Goal: Information Seeking & Learning: Find specific fact

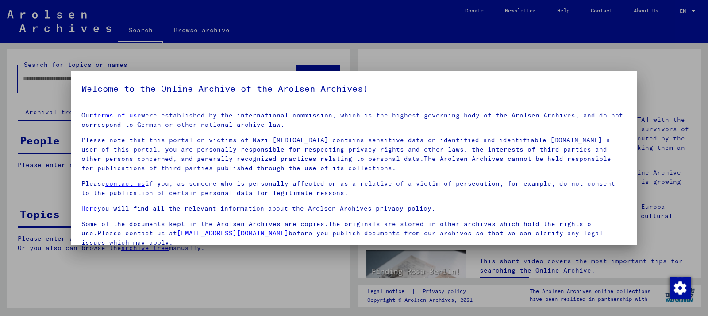
click at [659, 27] on div at bounding box center [354, 158] width 708 height 316
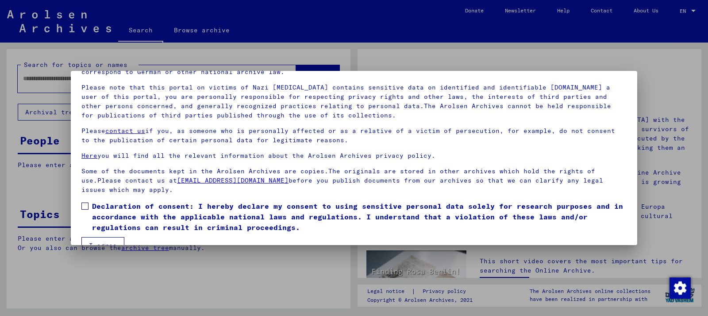
scroll to position [72, 0]
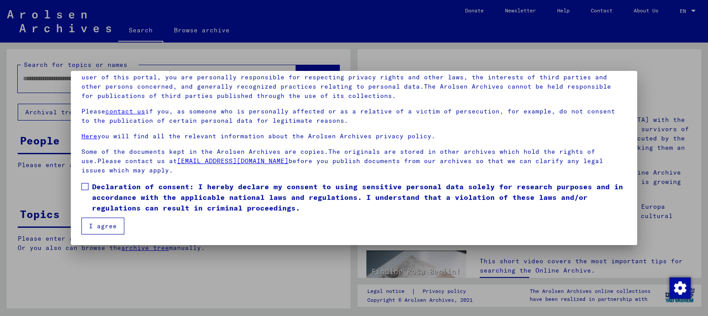
drag, startPoint x: 84, startPoint y: 186, endPoint x: 86, endPoint y: 198, distance: 12.2
click at [85, 187] on span at bounding box center [84, 186] width 7 height 7
click at [94, 221] on button "I agree" at bounding box center [102, 225] width 43 height 17
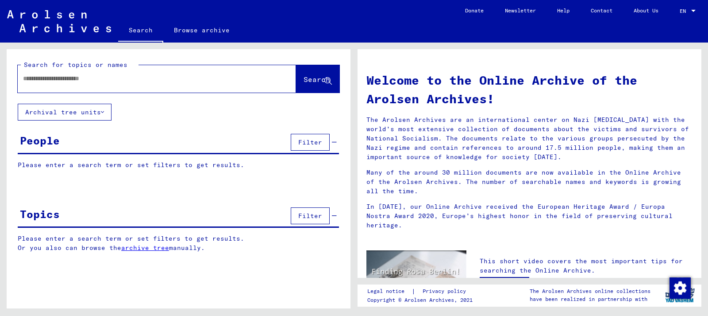
click at [150, 76] on input "text" at bounding box center [146, 78] width 247 height 9
type input "*******"
click at [313, 76] on span "Search" at bounding box center [317, 79] width 27 height 9
click at [304, 83] on span "Search" at bounding box center [317, 79] width 27 height 9
click at [103, 111] on icon at bounding box center [102, 112] width 3 height 6
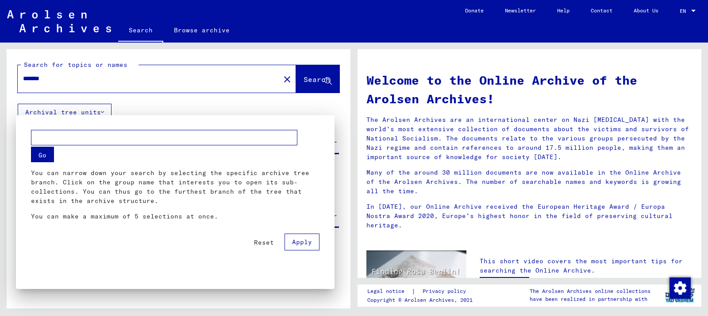
click at [102, 134] on input "text" at bounding box center [164, 137] width 266 height 15
type input "******"
click at [40, 155] on button "Go" at bounding box center [42, 153] width 23 height 15
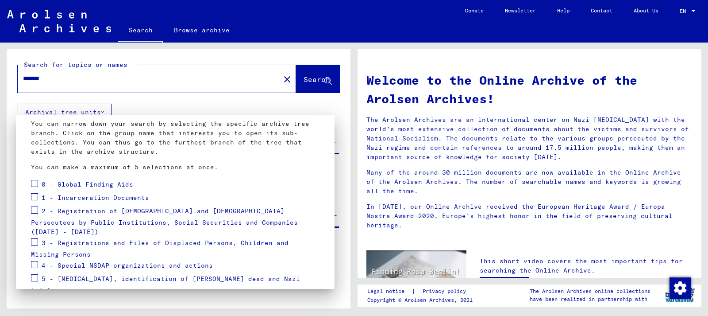
scroll to position [96, 0]
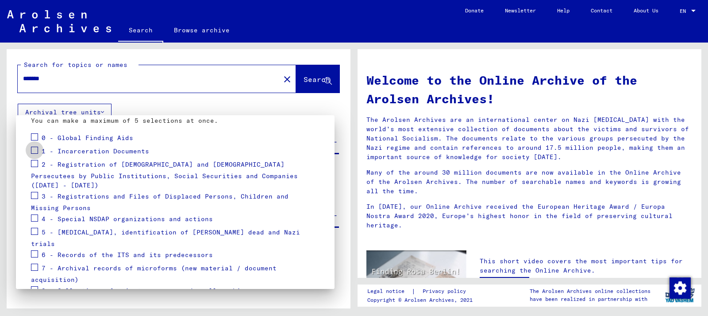
click at [36, 149] on span at bounding box center [34, 149] width 7 height 7
click at [37, 163] on span at bounding box center [34, 163] width 7 height 7
click at [297, 308] on span "Apply" at bounding box center [302, 312] width 20 height 8
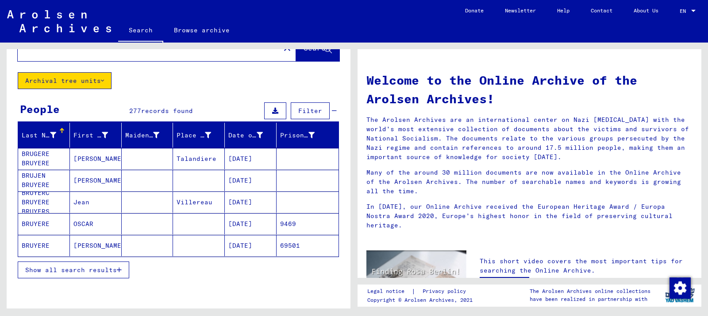
scroll to position [48, 0]
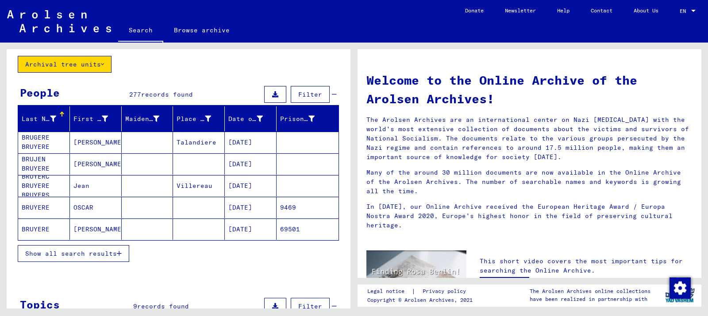
click at [116, 254] on span "Show all search results" at bounding box center [71, 253] width 92 height 8
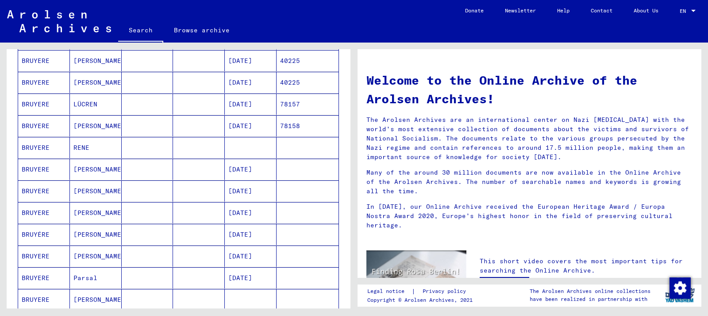
scroll to position [382, 0]
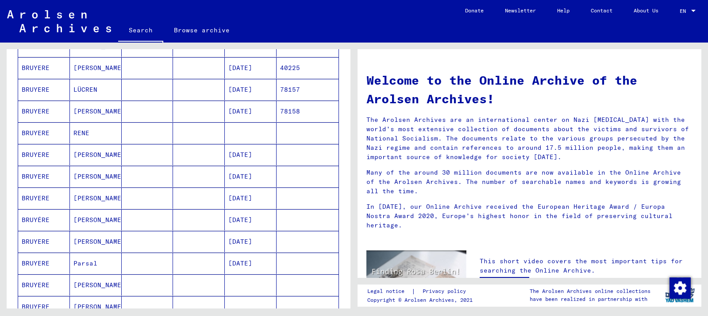
click at [243, 178] on mat-cell "[DATE]" at bounding box center [251, 176] width 52 height 21
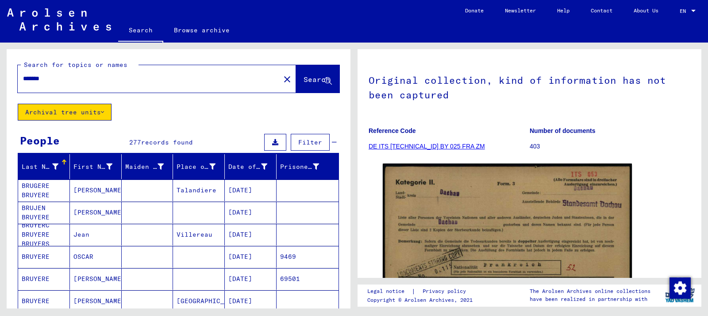
click at [282, 76] on mat-icon "close" at bounding box center [287, 79] width 11 height 11
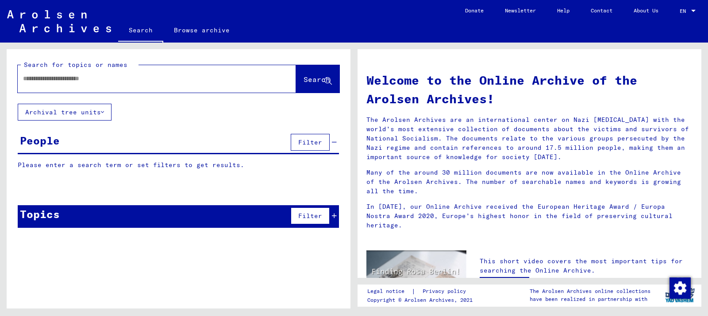
click at [172, 76] on input "text" at bounding box center [146, 78] width 247 height 9
click at [104, 113] on icon at bounding box center [102, 112] width 3 height 6
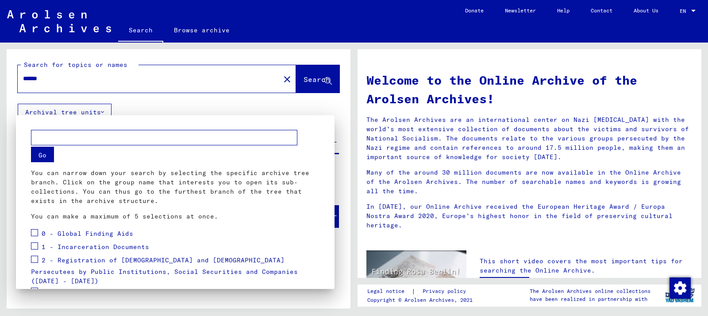
scroll to position [48, 0]
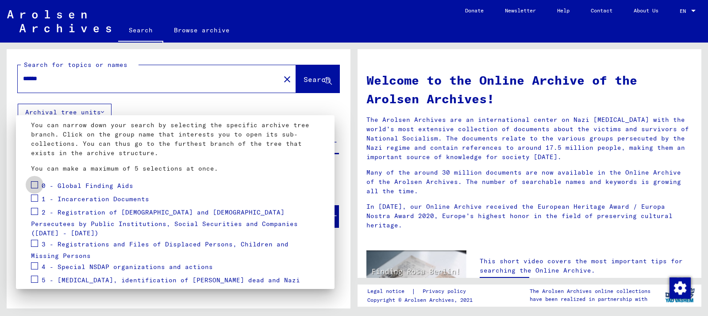
click at [35, 186] on span at bounding box center [34, 184] width 7 height 7
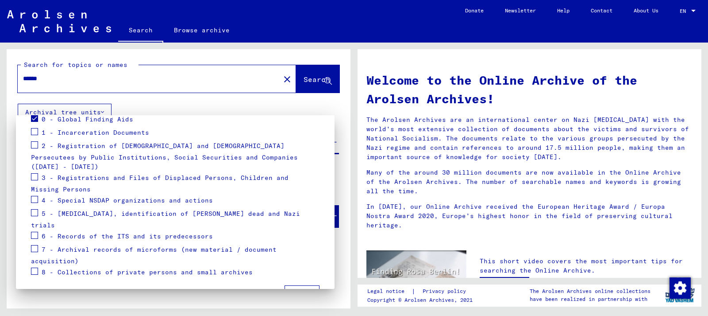
scroll to position [115, 0]
click at [305, 289] on span "Apply" at bounding box center [302, 293] width 20 height 8
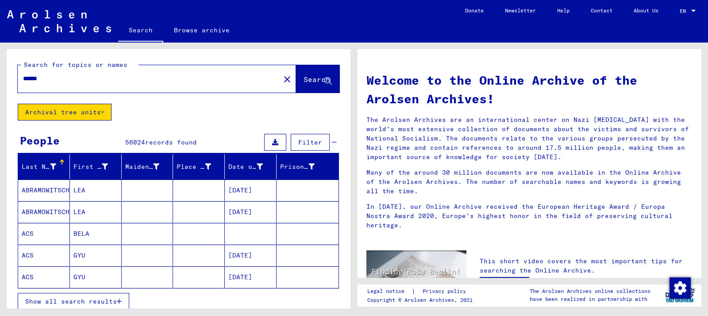
click at [106, 111] on button "Archival tree units" at bounding box center [65, 112] width 94 height 17
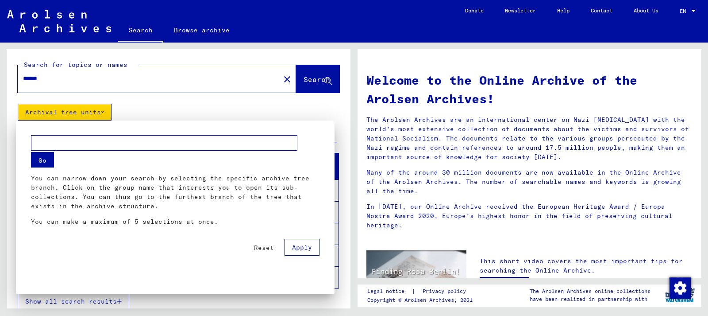
click at [106, 112] on div at bounding box center [354, 158] width 708 height 316
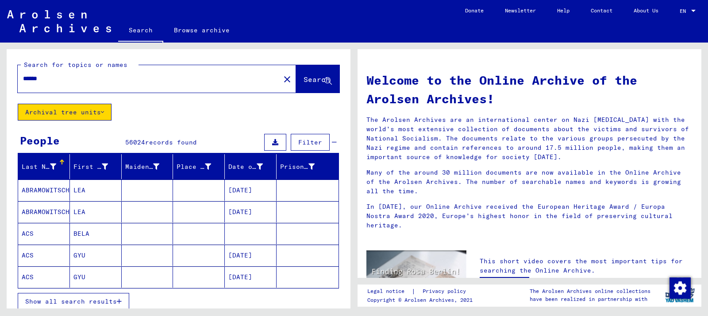
type input "*******"
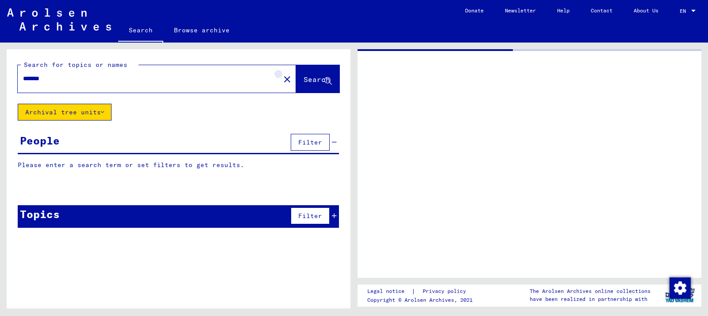
click at [282, 76] on mat-icon "close" at bounding box center [287, 79] width 11 height 11
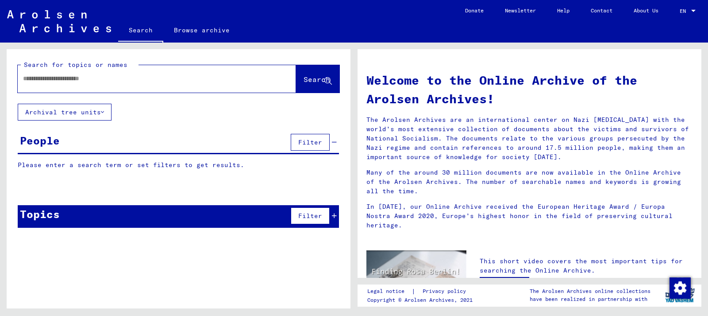
click at [123, 80] on input "text" at bounding box center [146, 78] width 247 height 9
type input "******"
click at [99, 111] on button "Archival tree units" at bounding box center [65, 112] width 94 height 17
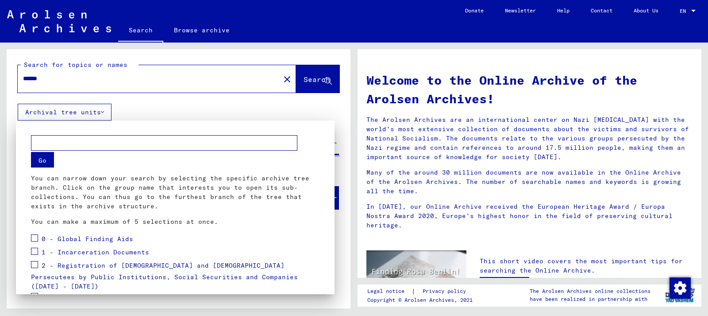
click at [105, 112] on div at bounding box center [354, 158] width 708 height 316
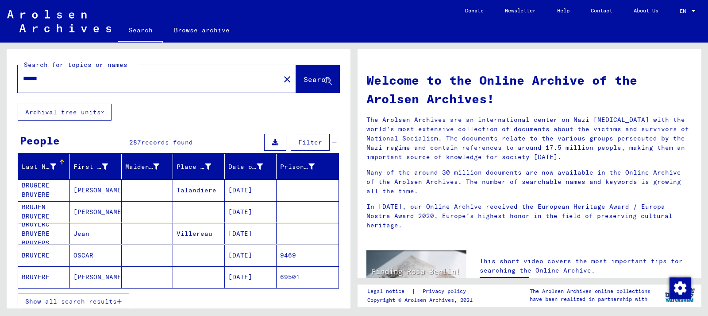
click at [104, 112] on icon at bounding box center [102, 112] width 3 height 6
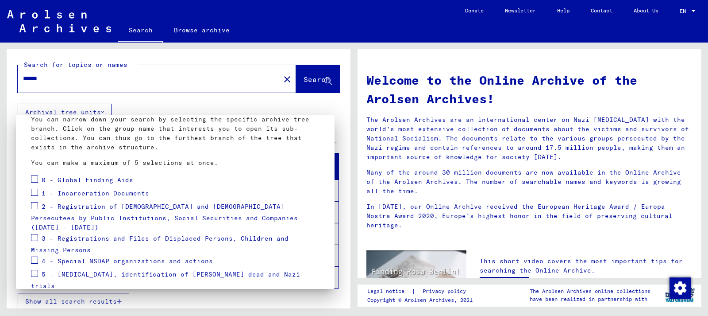
scroll to position [19, 0]
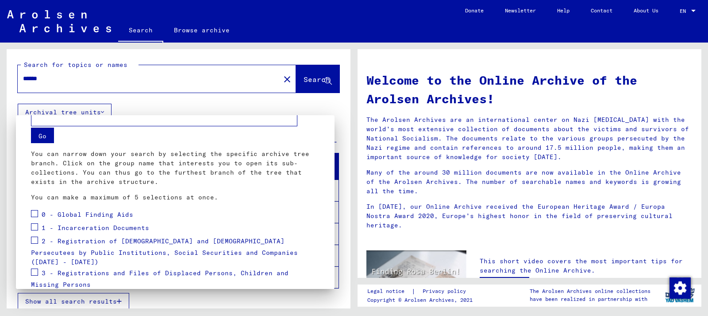
click at [38, 227] on span at bounding box center [34, 226] width 7 height 7
click at [37, 238] on span at bounding box center [34, 239] width 7 height 7
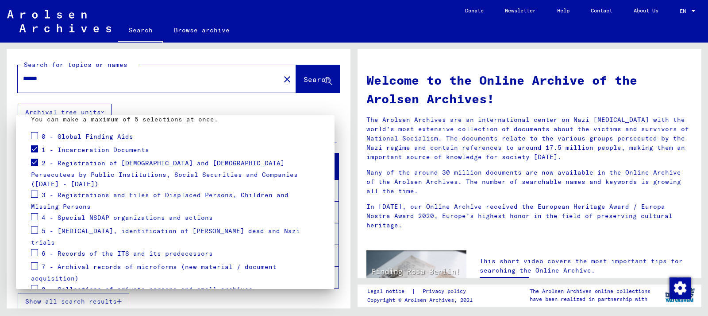
scroll to position [115, 0]
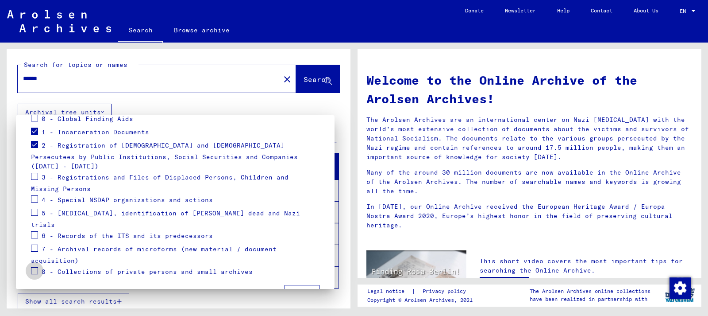
click at [32, 267] on span at bounding box center [34, 270] width 7 height 7
click at [32, 173] on span at bounding box center [34, 176] width 7 height 7
click at [306, 289] on span "Apply" at bounding box center [302, 293] width 20 height 8
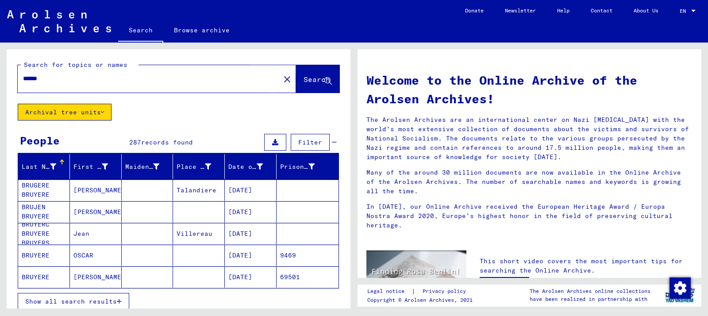
click at [309, 80] on span "Search" at bounding box center [317, 79] width 27 height 9
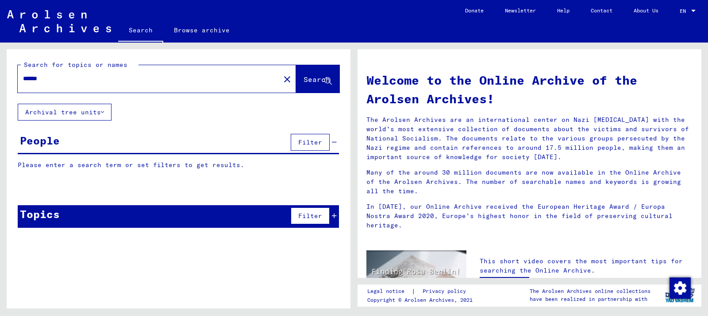
click at [104, 112] on icon at bounding box center [102, 112] width 3 height 6
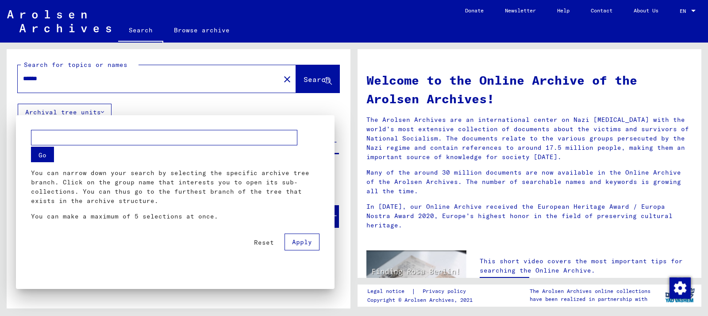
click at [103, 113] on div at bounding box center [354, 158] width 708 height 316
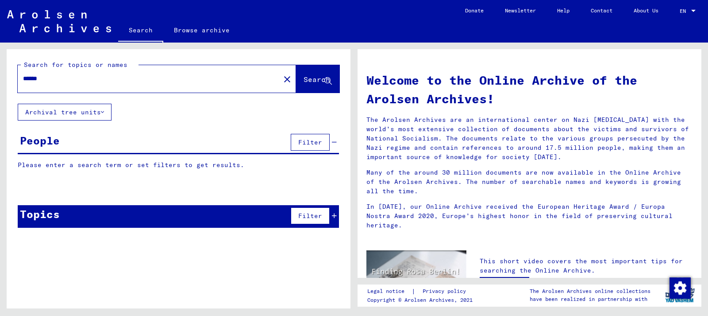
click at [103, 113] on icon at bounding box center [102, 112] width 3 height 6
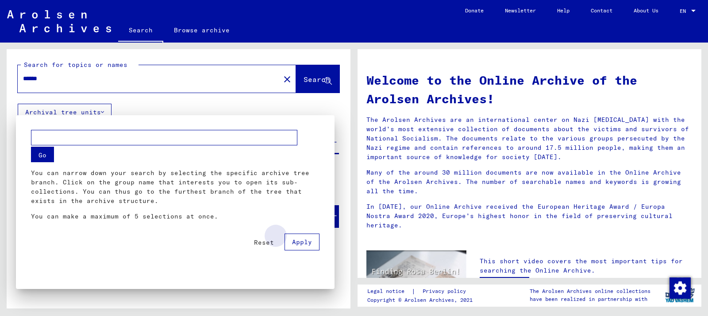
click at [303, 239] on span "Apply" at bounding box center [302, 242] width 20 height 8
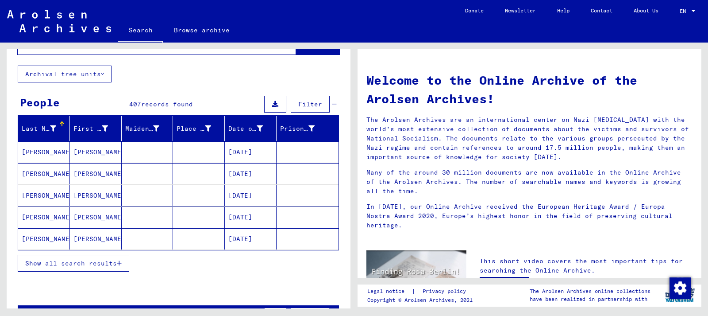
scroll to position [48, 0]
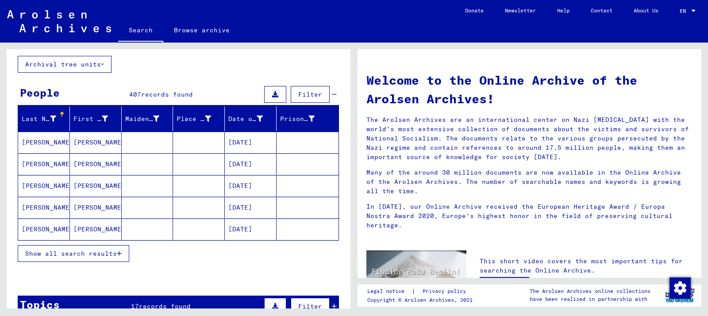
click at [121, 252] on icon "button" at bounding box center [119, 253] width 5 height 6
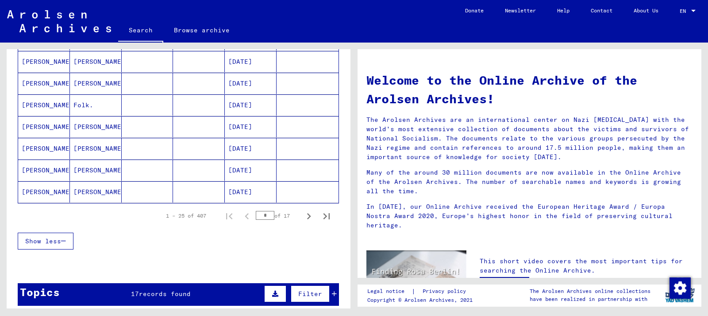
scroll to position [526, 0]
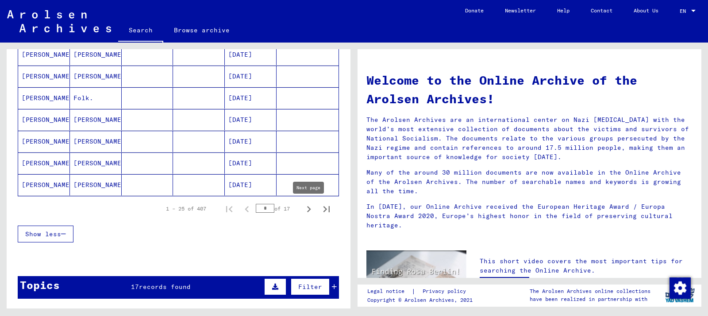
click at [311, 206] on icon "Next page" at bounding box center [309, 209] width 12 height 12
click at [307, 208] on icon "Next page" at bounding box center [309, 209] width 12 height 12
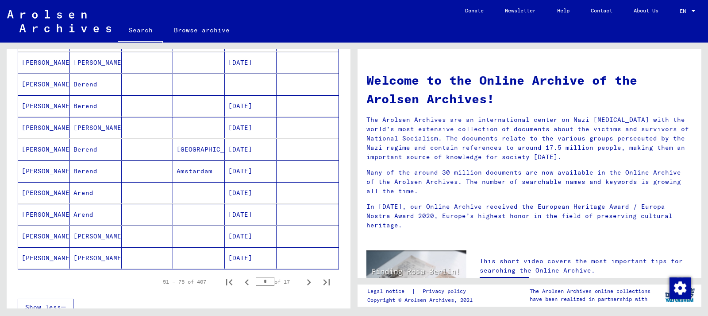
scroll to position [478, 0]
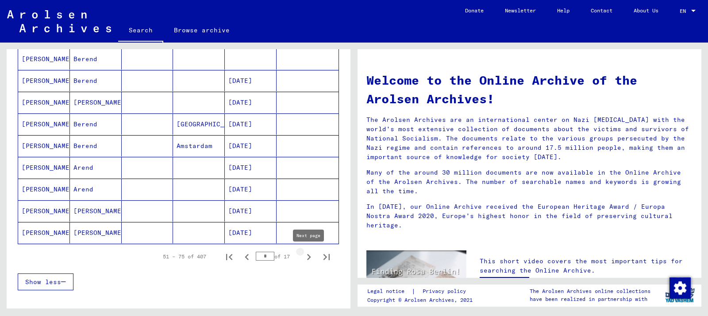
click at [309, 257] on icon "Next page" at bounding box center [309, 257] width 12 height 12
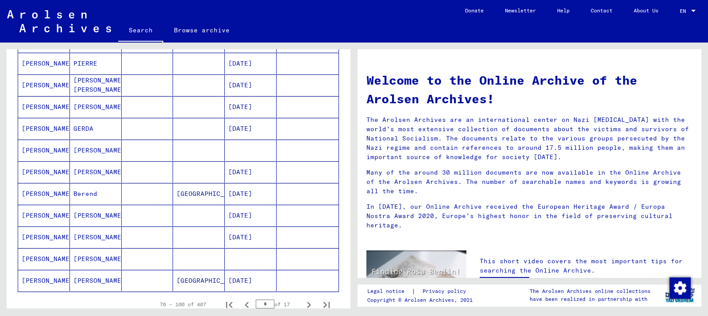
scroll to position [574, 0]
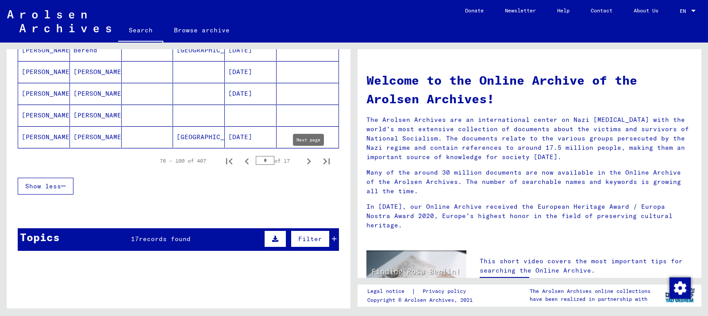
click at [309, 156] on icon "Next page" at bounding box center [309, 161] width 12 height 12
click at [313, 158] on icon "Next page" at bounding box center [309, 161] width 12 height 12
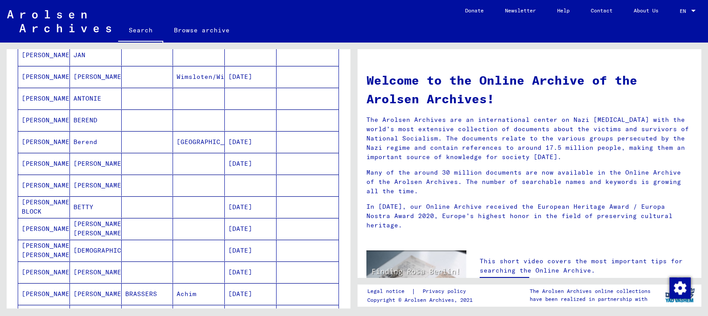
scroll to position [478, 0]
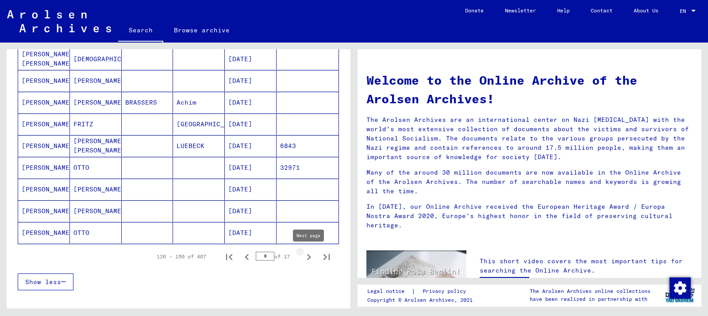
click at [309, 254] on icon "Next page" at bounding box center [309, 257] width 12 height 12
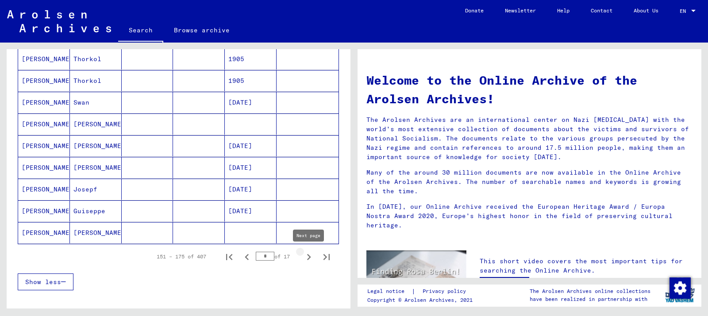
click at [311, 254] on icon "Next page" at bounding box center [309, 257] width 12 height 12
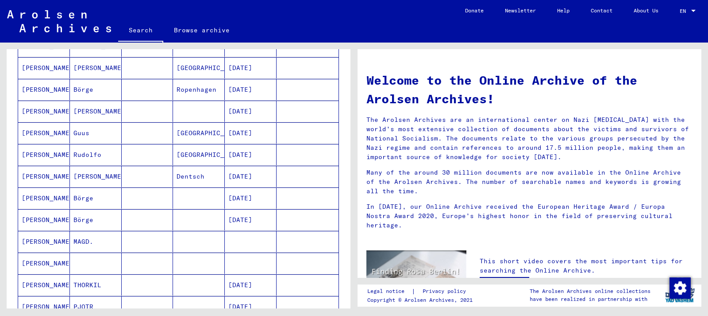
scroll to position [574, 0]
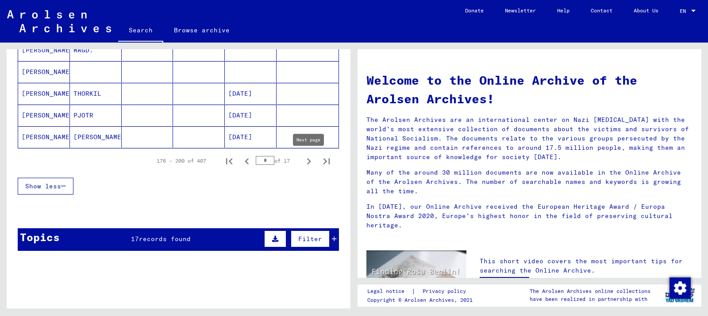
click at [311, 163] on icon "Next page" at bounding box center [309, 161] width 12 height 12
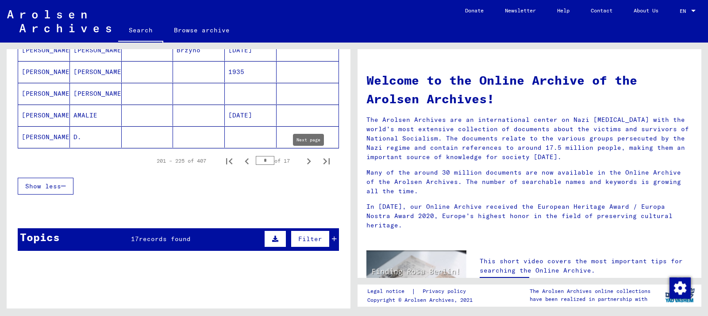
click at [306, 163] on icon "Next page" at bounding box center [309, 161] width 12 height 12
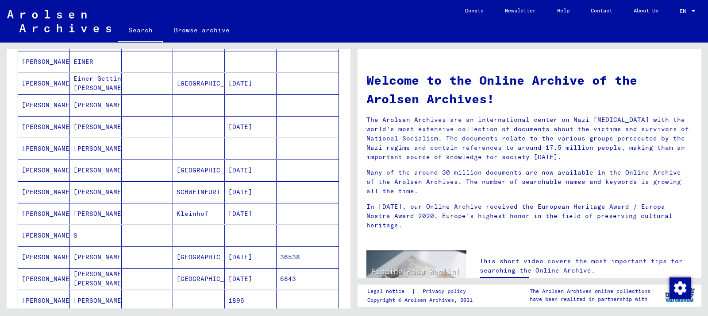
scroll to position [478, 0]
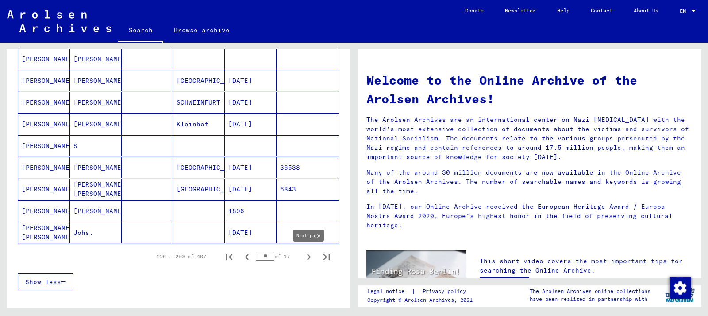
click at [309, 255] on icon "Next page" at bounding box center [309, 257] width 4 height 6
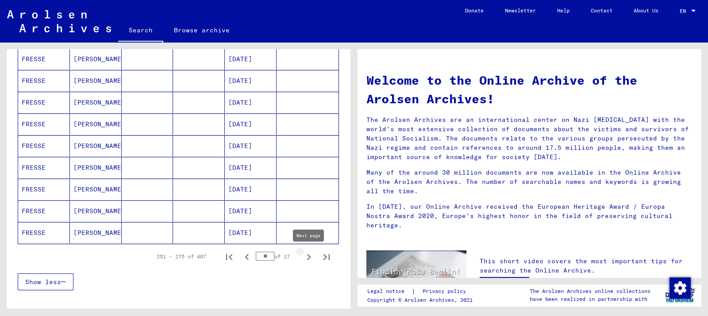
click at [310, 255] on icon "Next page" at bounding box center [309, 257] width 12 height 12
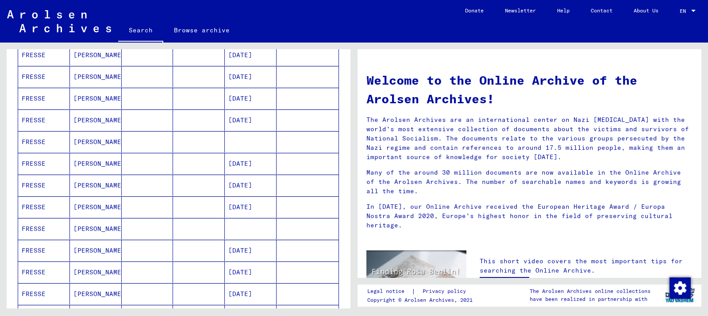
scroll to position [526, 0]
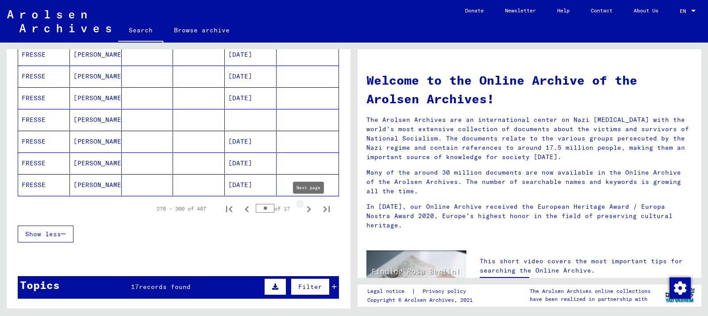
click at [312, 212] on icon "Next page" at bounding box center [309, 209] width 12 height 12
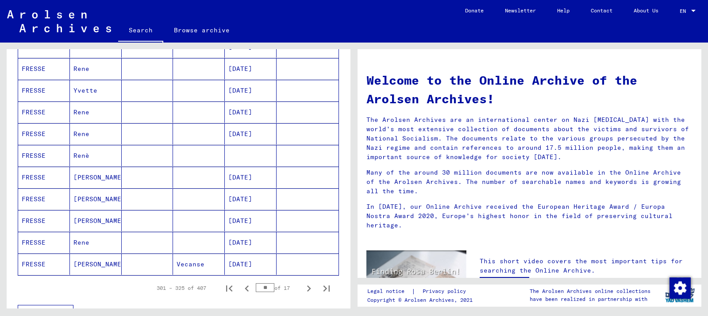
scroll to position [621, 0]
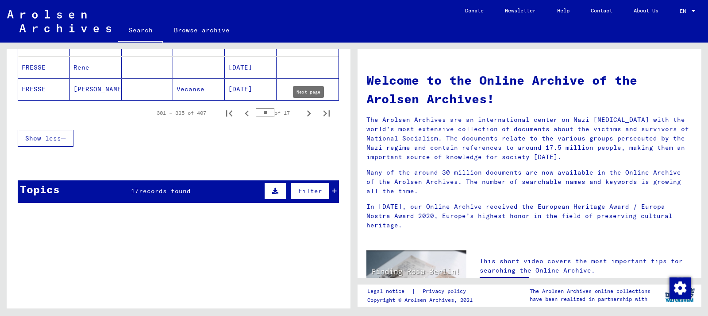
click at [306, 114] on icon "Next page" at bounding box center [309, 113] width 12 height 12
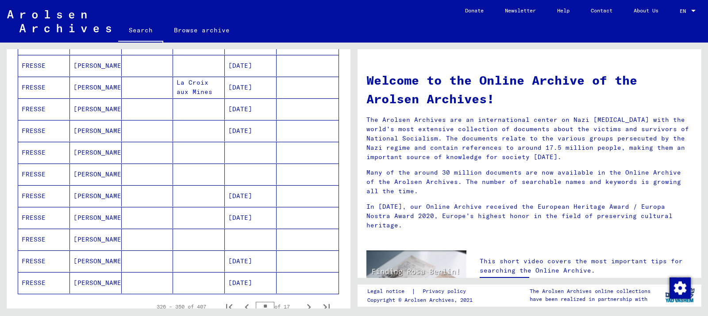
scroll to position [574, 0]
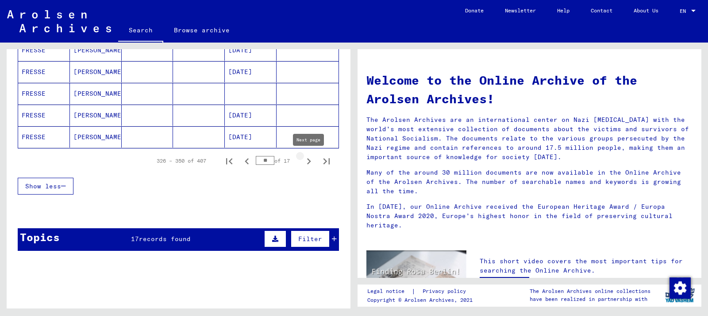
drag, startPoint x: 310, startPoint y: 161, endPoint x: 298, endPoint y: 168, distance: 14.5
click at [310, 161] on icon "Next page" at bounding box center [309, 161] width 4 height 6
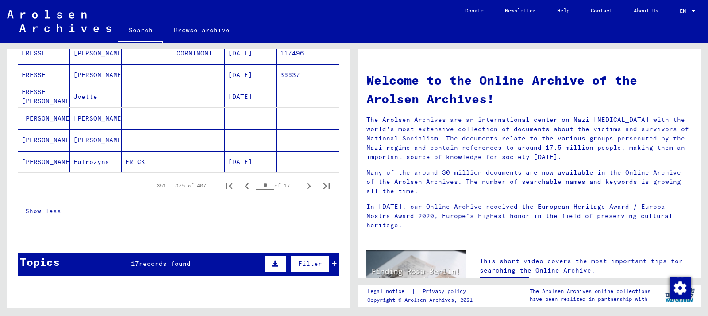
scroll to position [669, 0]
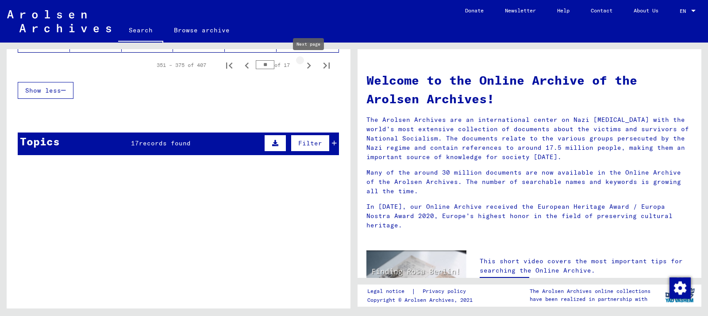
click at [308, 66] on icon "Next page" at bounding box center [309, 65] width 12 height 12
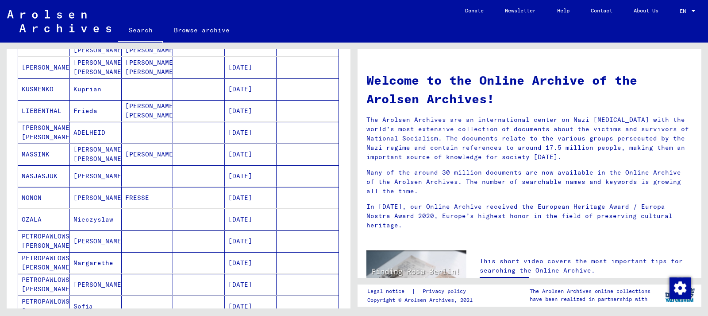
scroll to position [478, 0]
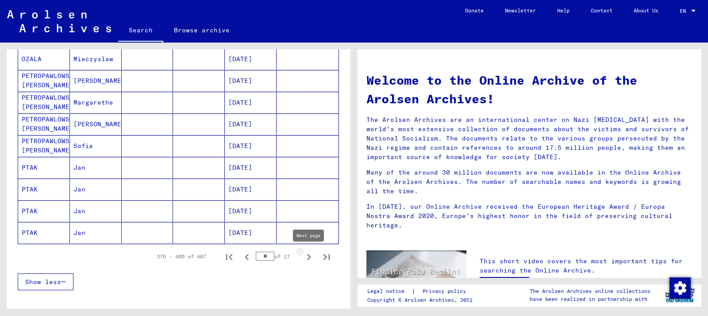
click at [311, 253] on icon "Next page" at bounding box center [309, 257] width 12 height 12
type input "**"
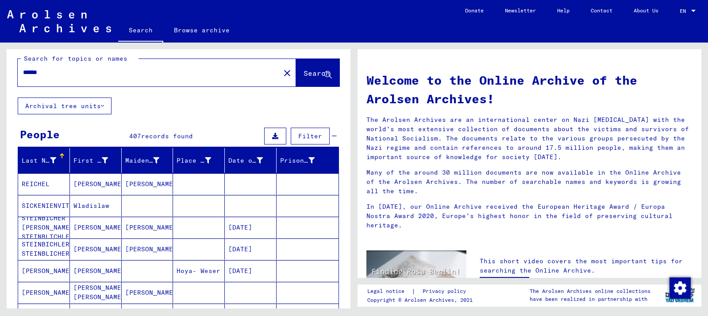
scroll to position [0, 0]
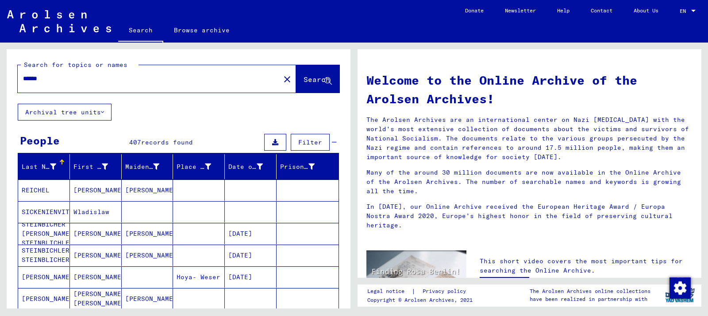
click at [282, 79] on mat-icon "close" at bounding box center [287, 79] width 11 height 11
